Goal: Obtain resource: Obtain resource

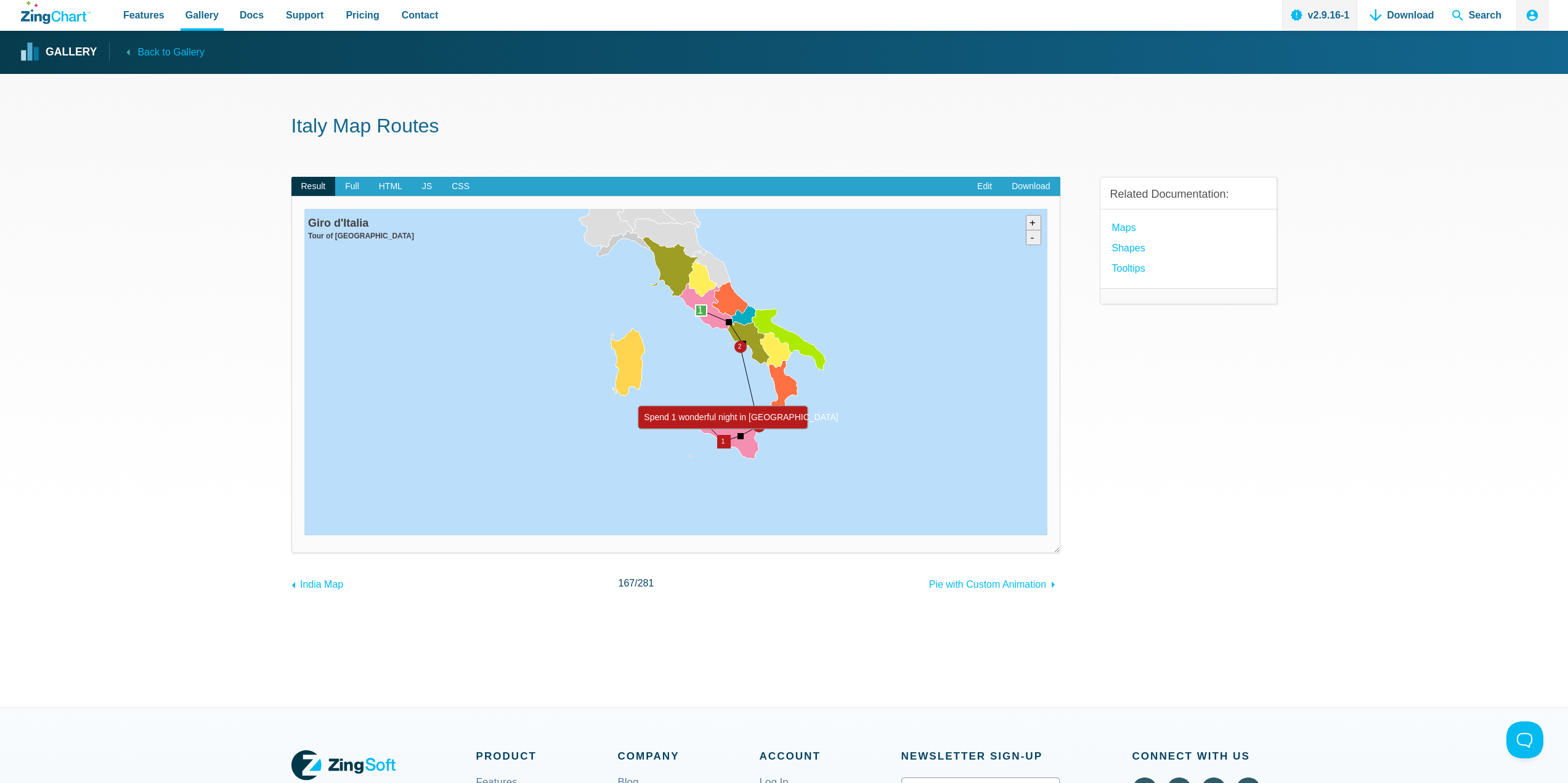
drag, startPoint x: 695, startPoint y: 503, endPoint x: 720, endPoint y: 453, distance: 55.9
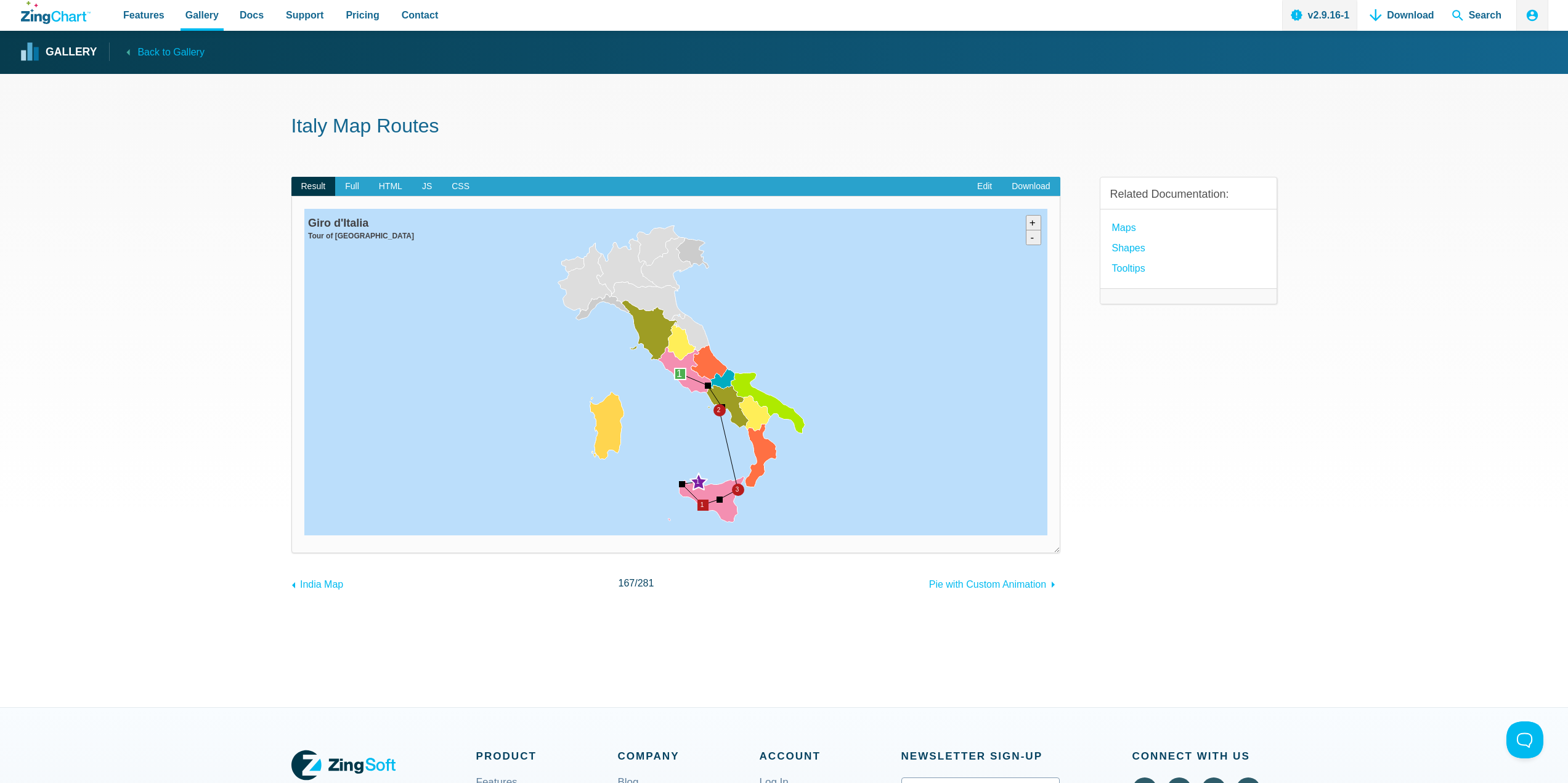
drag, startPoint x: 589, startPoint y: 271, endPoint x: 568, endPoint y: 335, distance: 67.4
click at [568, 335] on img "App Content" at bounding box center [676, 372] width 743 height 326
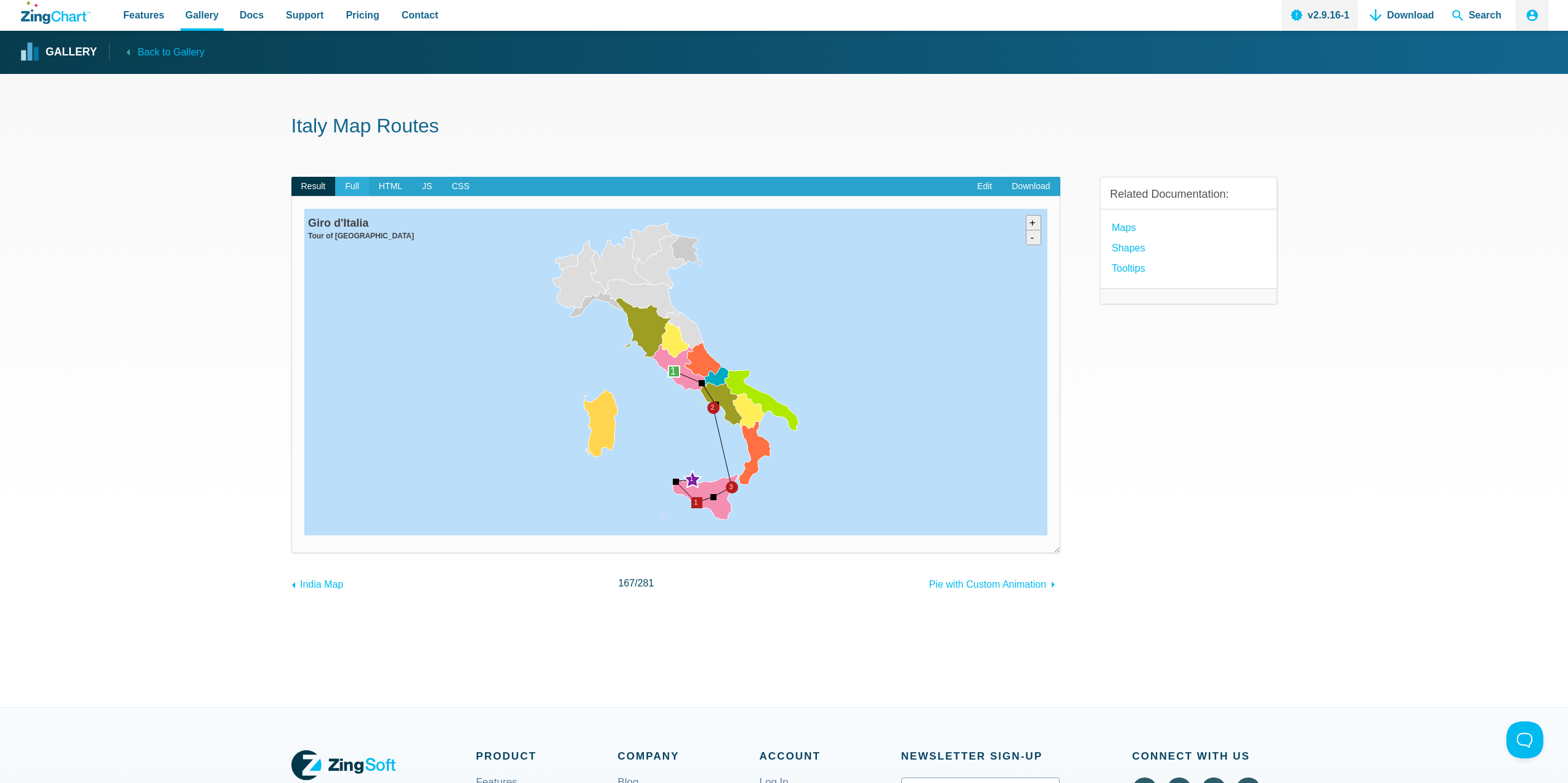
click at [347, 187] on span "Full" at bounding box center [352, 186] width 34 height 20
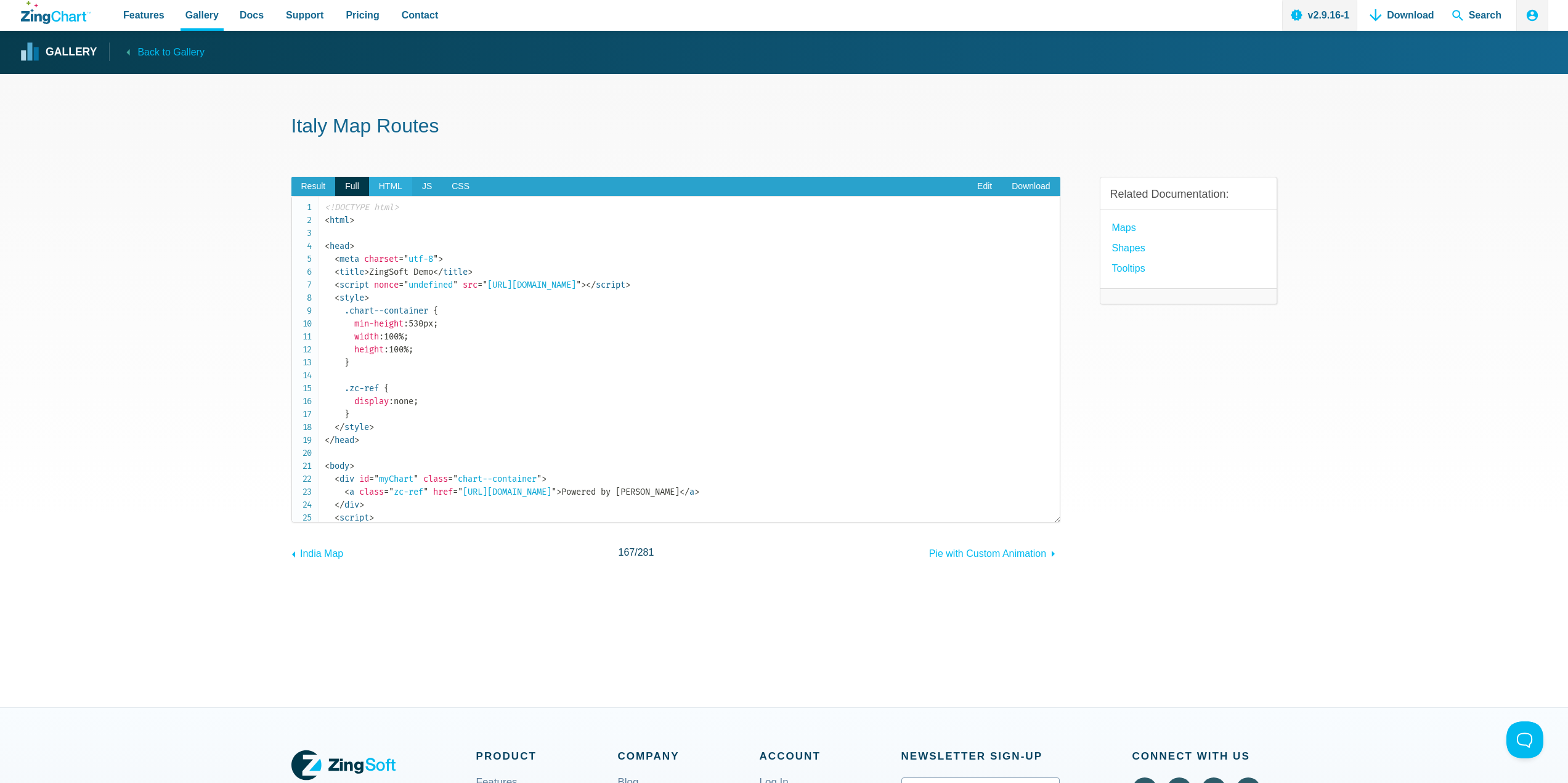
click at [387, 193] on span "HTML" at bounding box center [391, 186] width 43 height 20
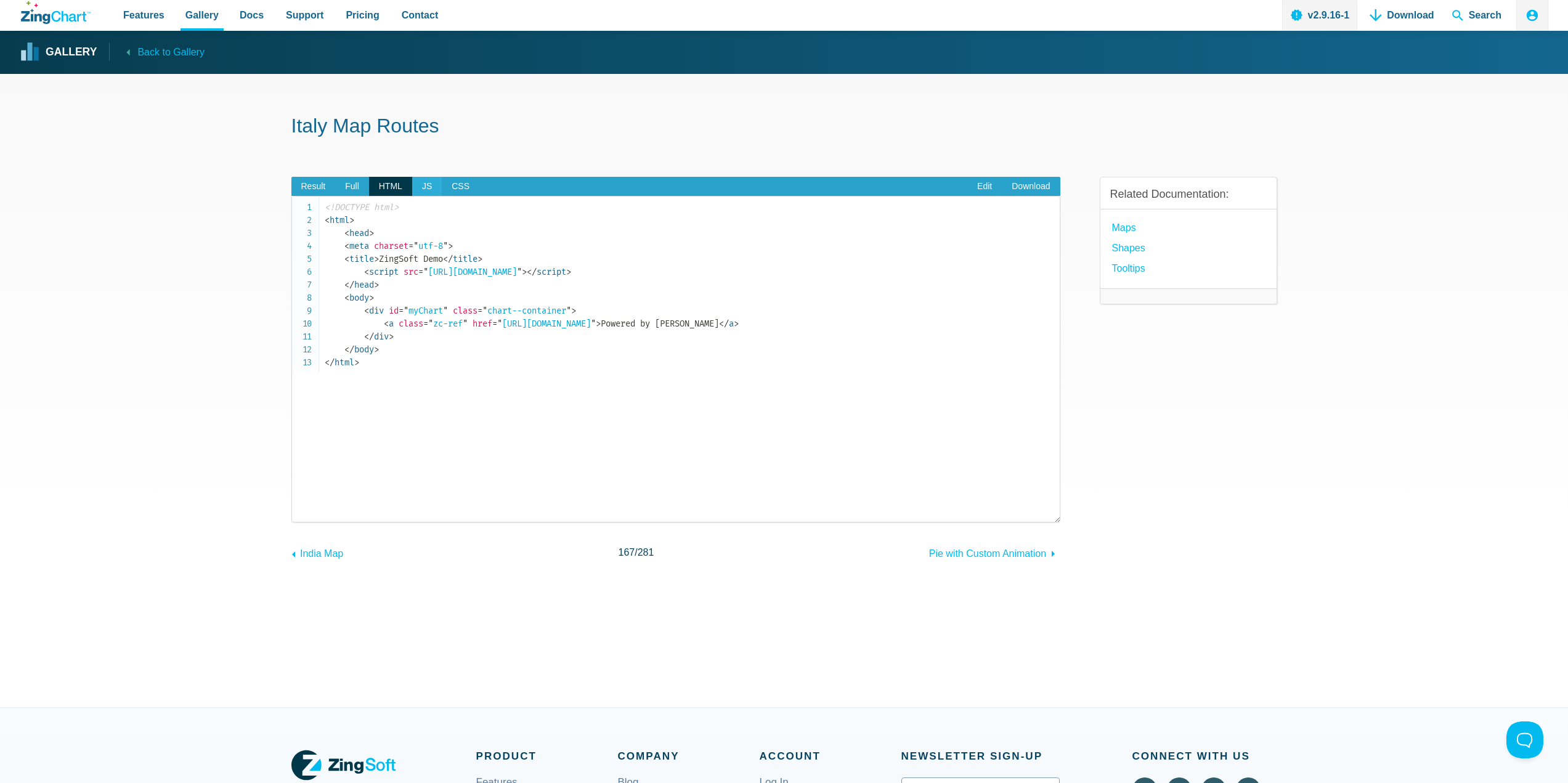
click at [428, 188] on span "JS" at bounding box center [427, 186] width 29 height 20
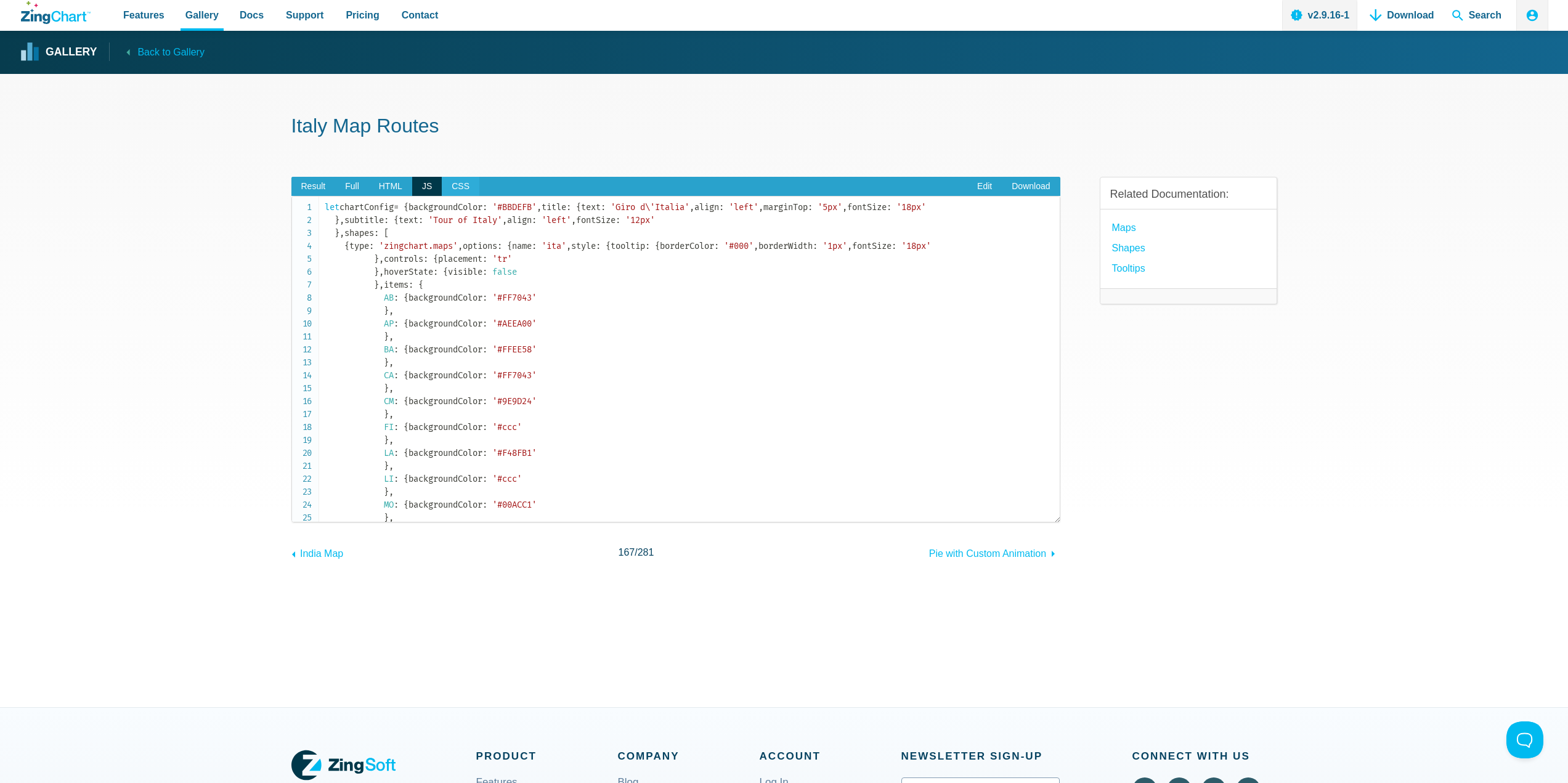
click at [454, 187] on span "CSS" at bounding box center [461, 186] width 38 height 20
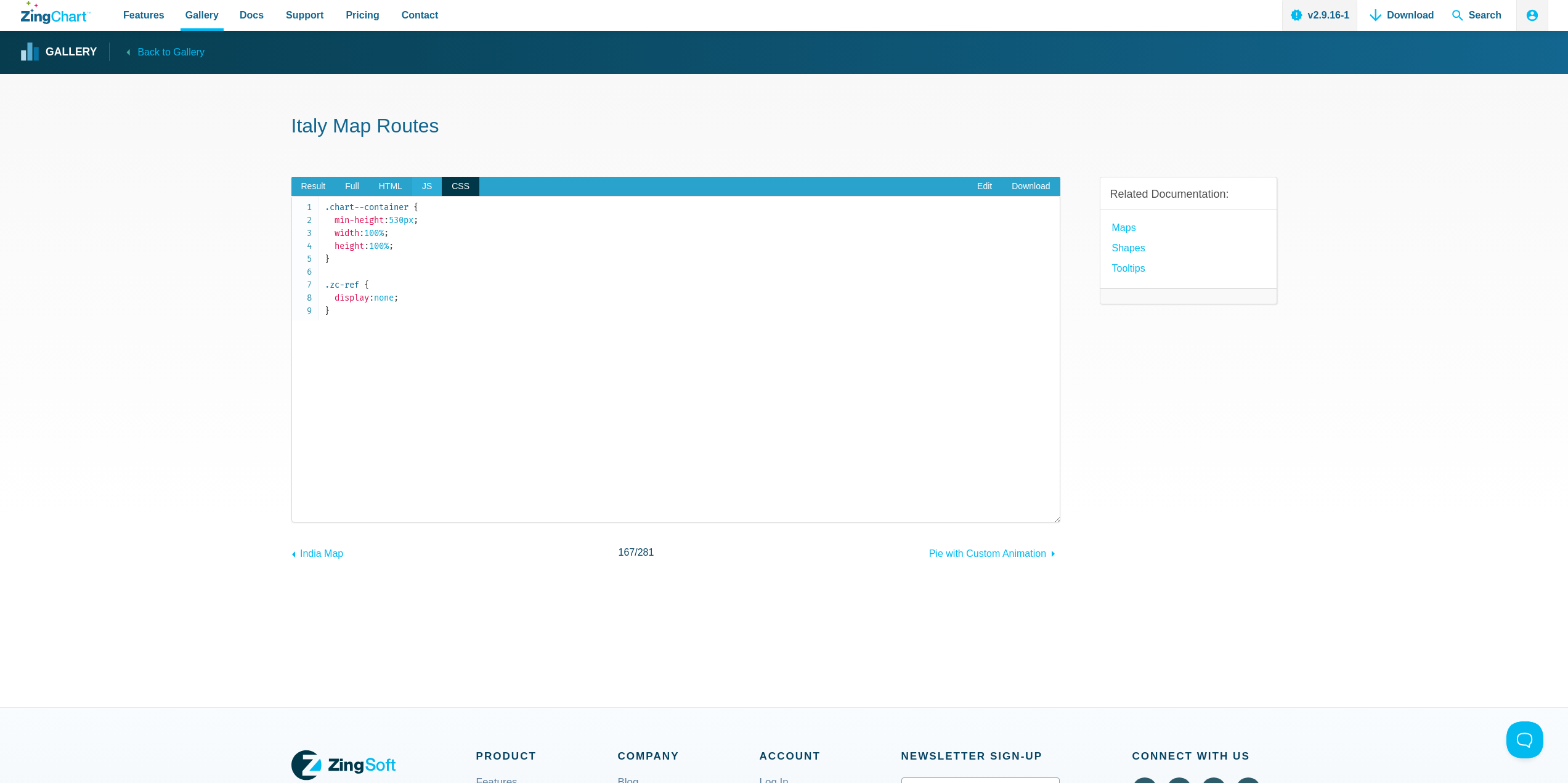
click at [429, 187] on span "JS" at bounding box center [427, 186] width 29 height 20
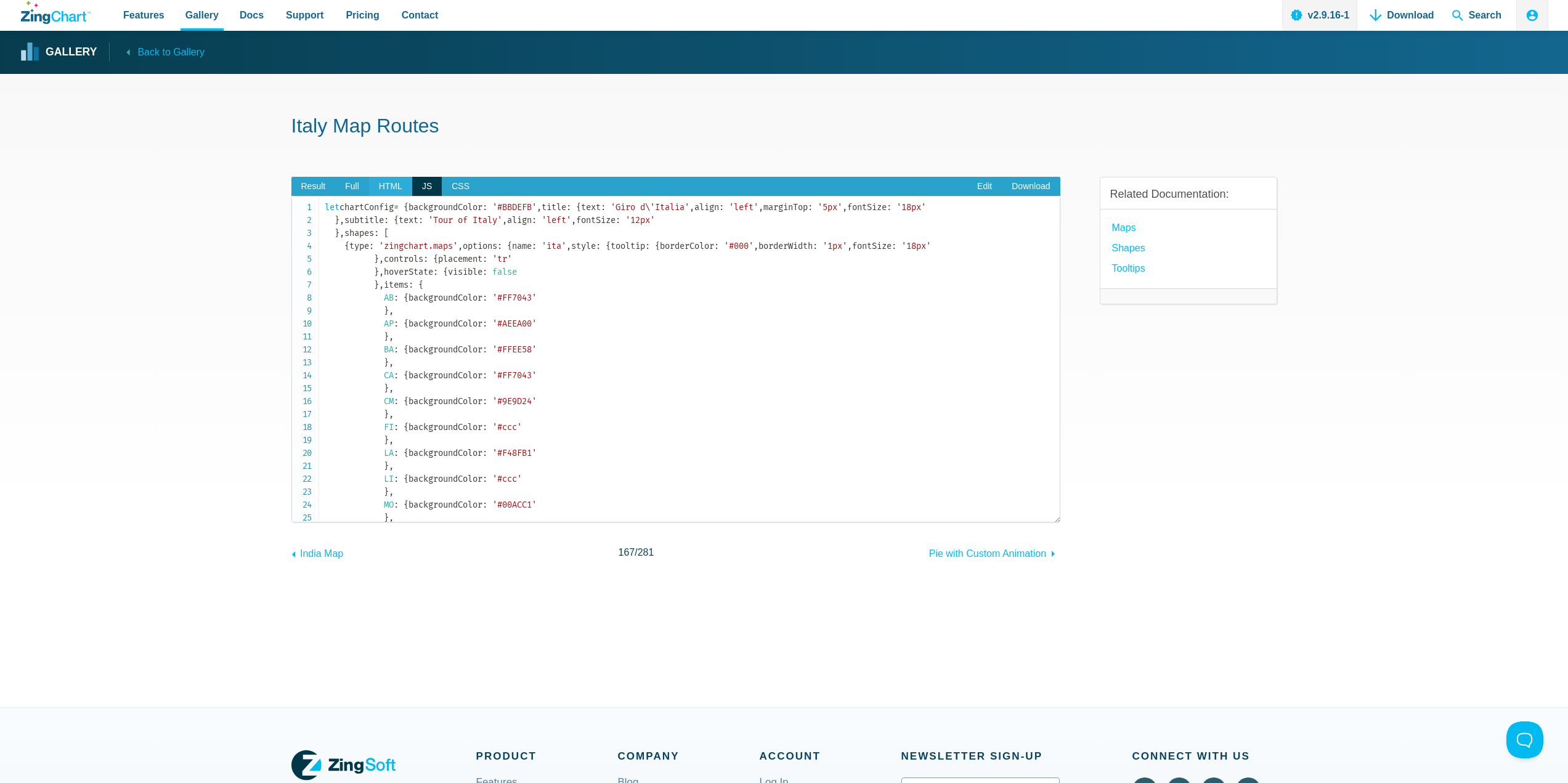
click at [388, 187] on span "HTML" at bounding box center [391, 186] width 43 height 20
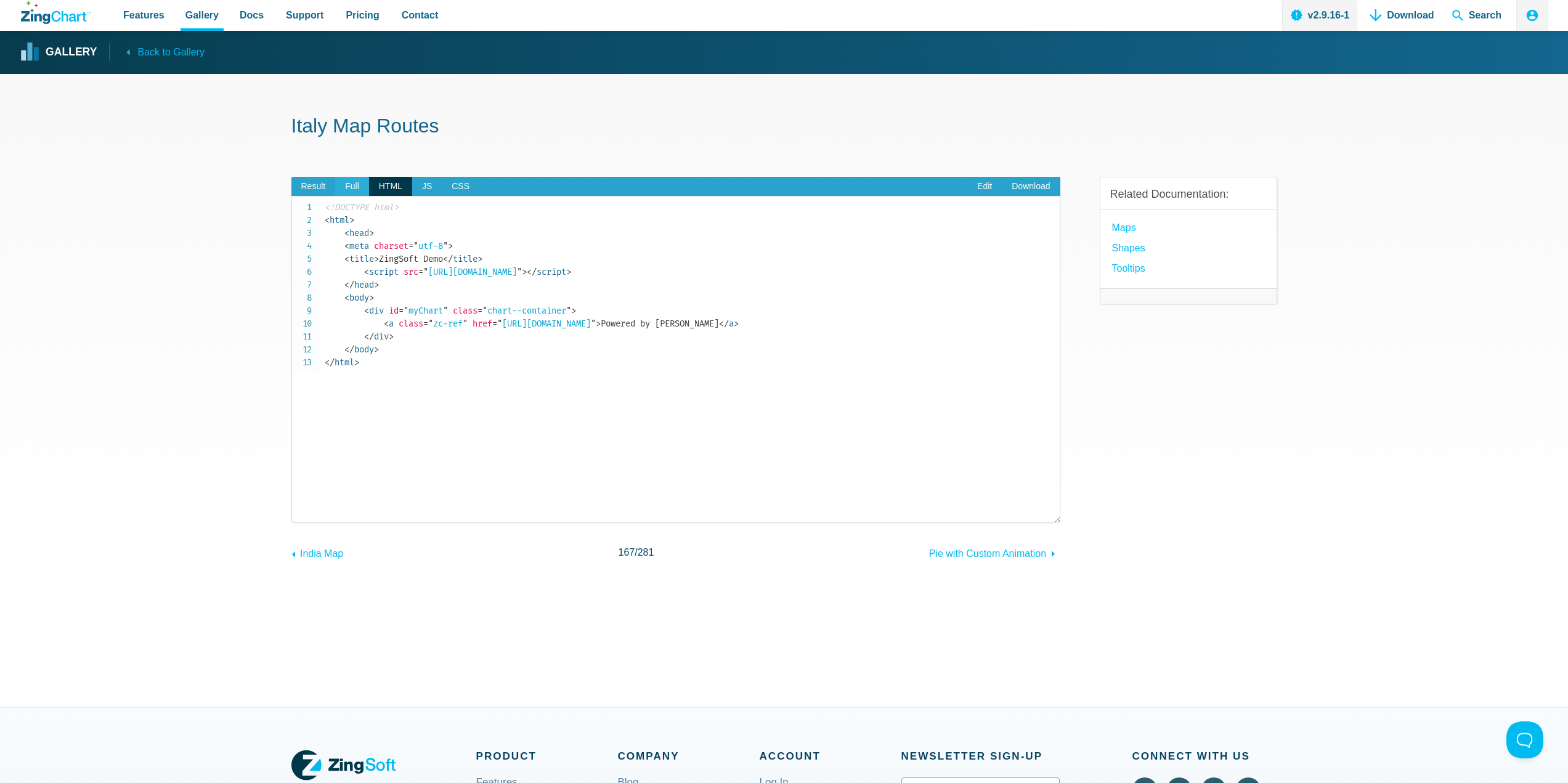
click at [365, 188] on span "Full" at bounding box center [352, 186] width 34 height 20
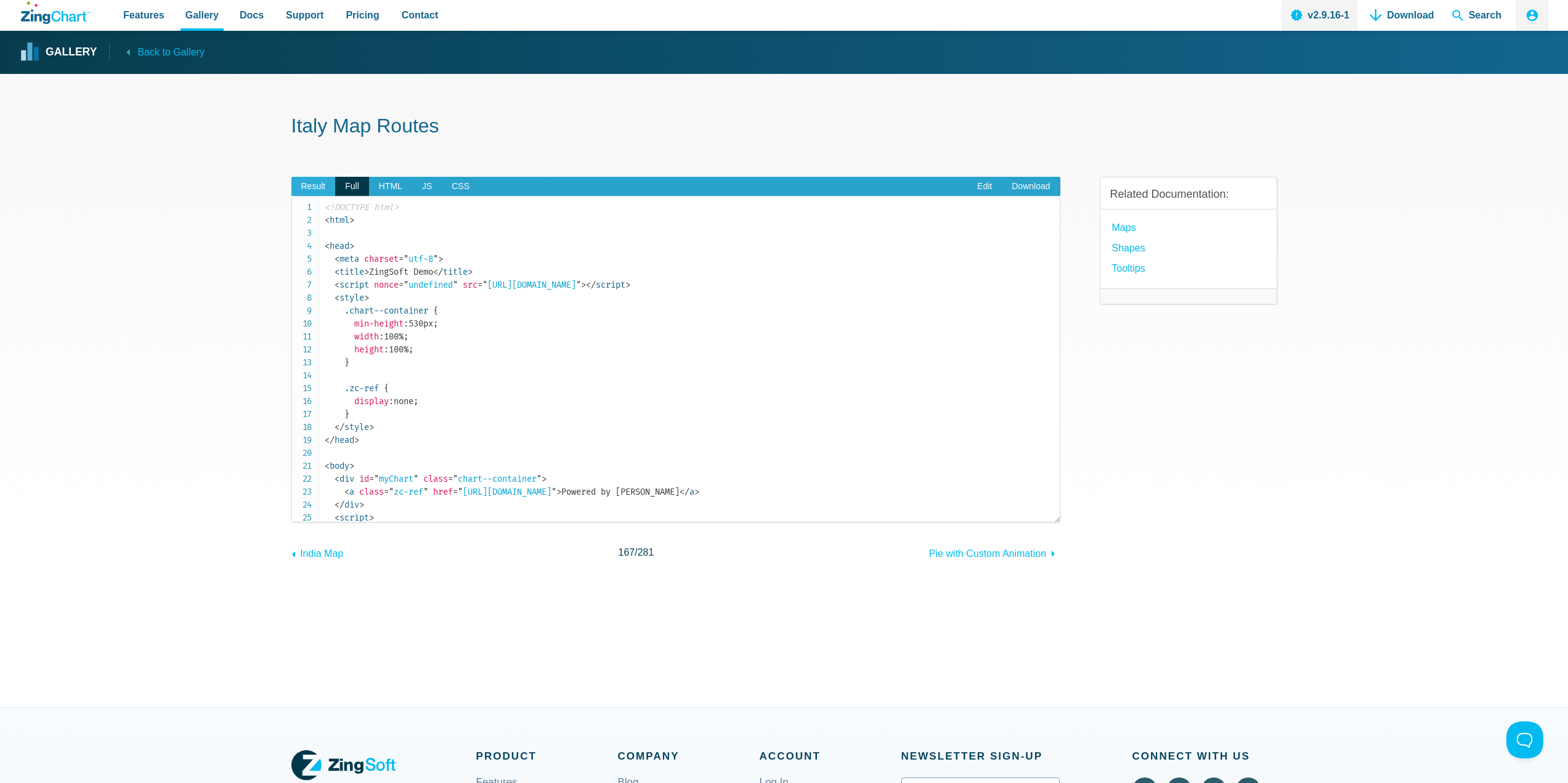
click at [325, 188] on span "Result" at bounding box center [313, 186] width 44 height 20
